Goal: Information Seeking & Learning: Learn about a topic

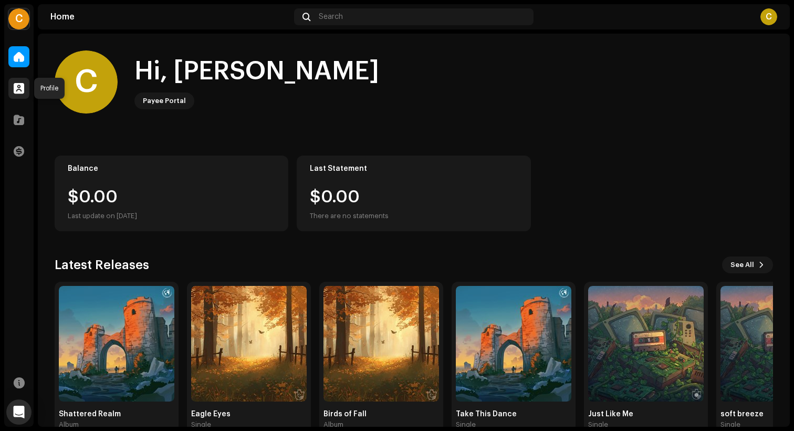
click at [15, 85] on span at bounding box center [19, 88] width 11 height 8
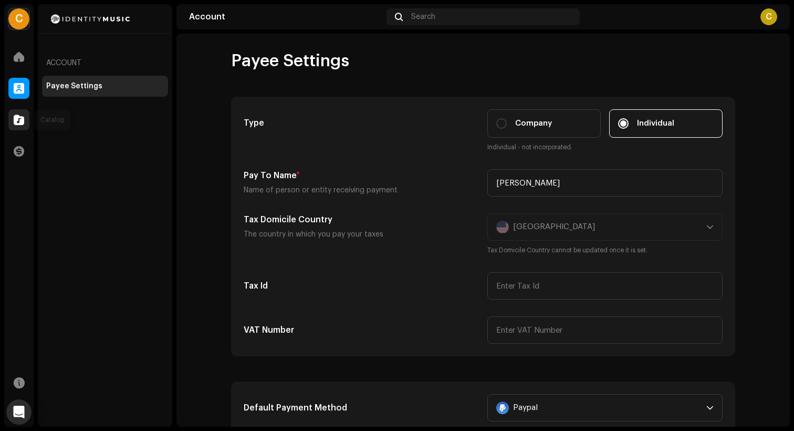
click at [16, 119] on span at bounding box center [19, 120] width 11 height 8
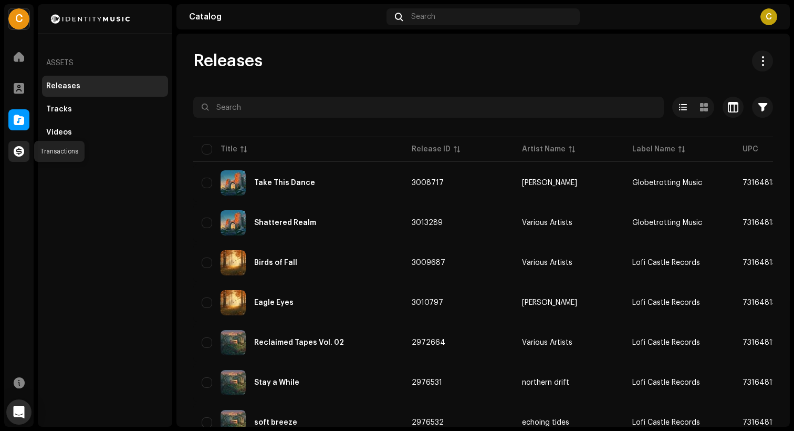
click at [28, 155] on div at bounding box center [18, 151] width 21 height 21
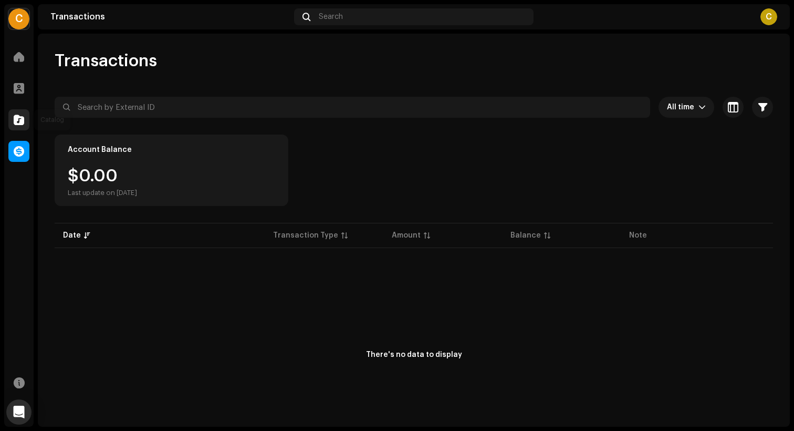
click at [12, 125] on div at bounding box center [18, 119] width 21 height 21
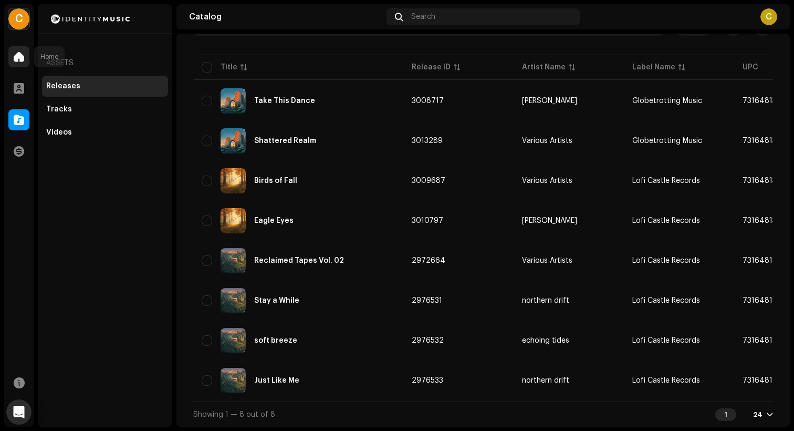
click at [19, 58] on span at bounding box center [19, 57] width 11 height 8
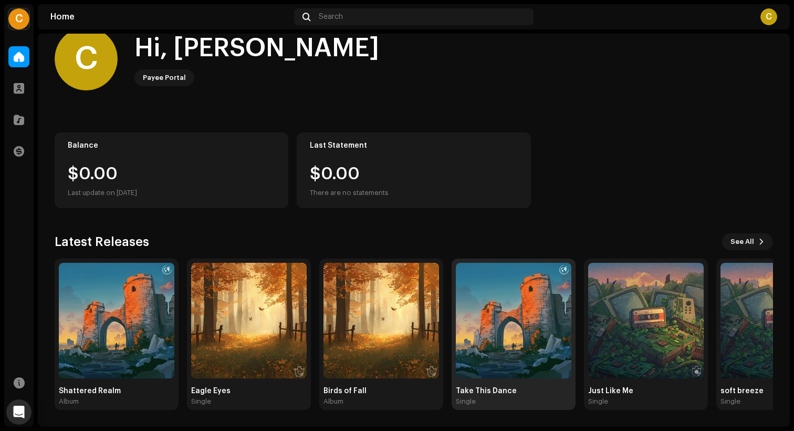
scroll to position [23, 0]
click at [742, 238] on span "See All" at bounding box center [742, 241] width 24 height 21
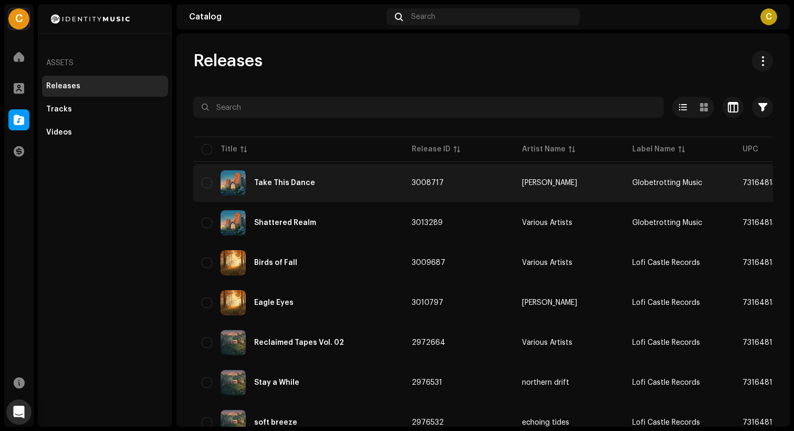
click at [292, 184] on div "Take This Dance" at bounding box center [284, 182] width 61 height 7
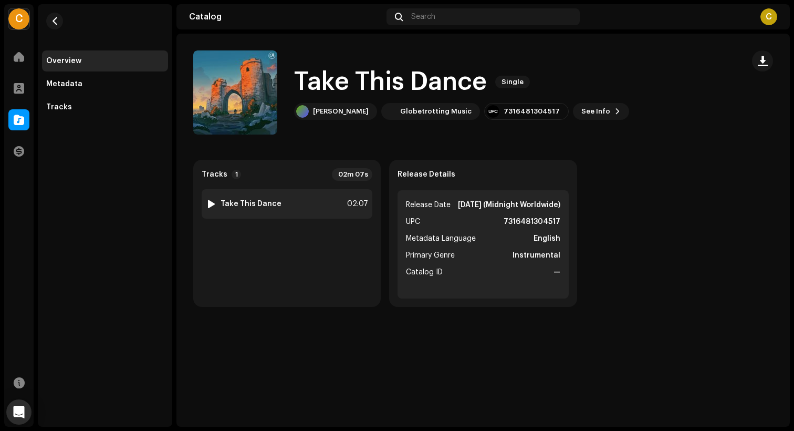
click at [211, 205] on div at bounding box center [211, 204] width 8 height 8
